Goal: Navigation & Orientation: Go to known website

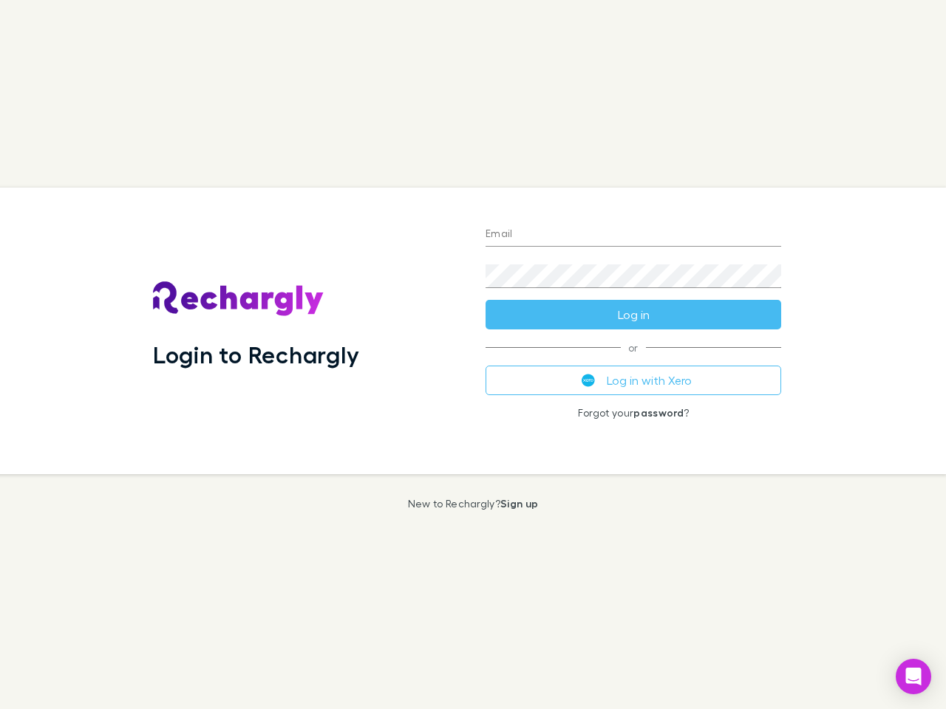
click at [473, 355] on div "Login to Rechargly" at bounding box center [307, 331] width 333 height 287
click at [633, 235] on input "Email" at bounding box center [634, 235] width 296 height 24
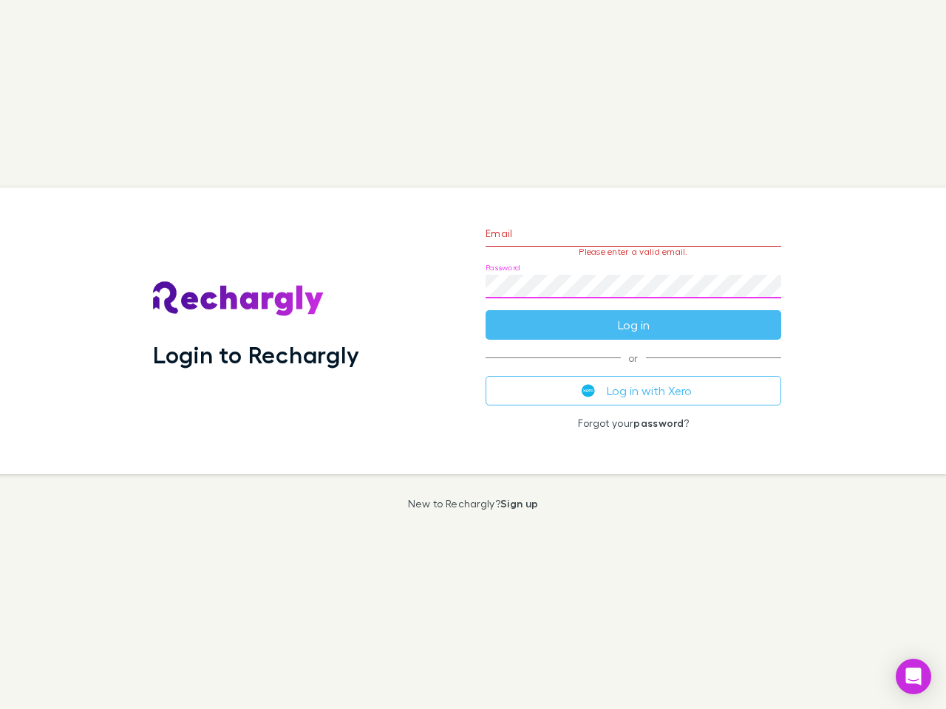
click at [633, 315] on form "Email Please enter a valid email. Password Log in" at bounding box center [634, 275] width 296 height 129
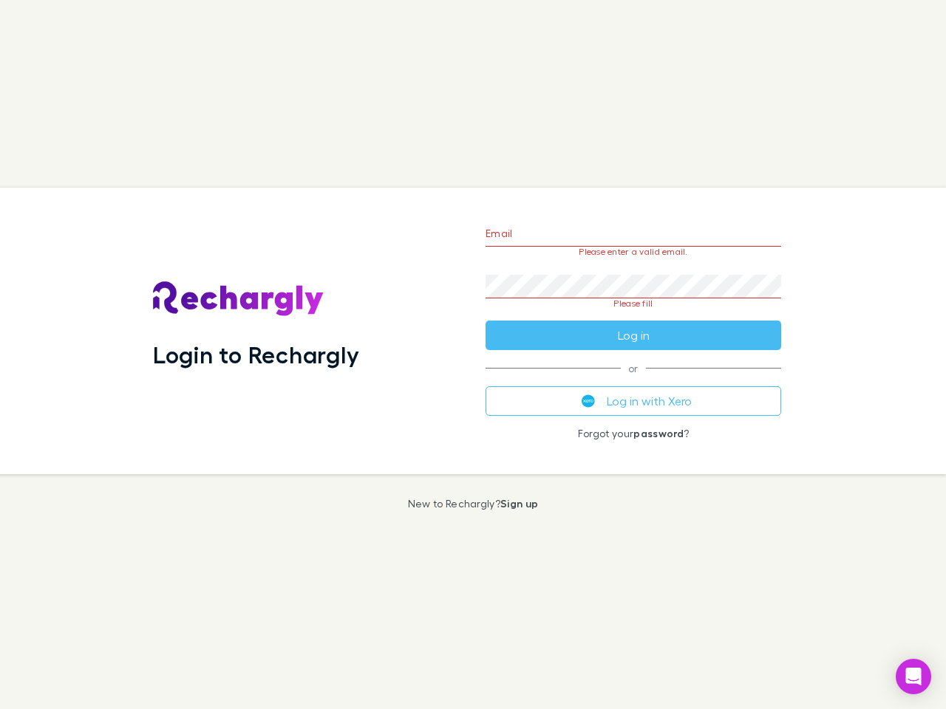
click at [633, 381] on div "Email Please enter a valid email. Password Please fill Log in or Log in with Xe…" at bounding box center [633, 331] width 319 height 287
click at [913, 677] on icon "Open Intercom Messenger" at bounding box center [914, 677] width 16 height 18
